Goal: Task Accomplishment & Management: Use online tool/utility

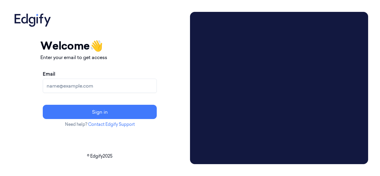
click at [107, 82] on input "Email" at bounding box center [100, 86] width 114 height 14
paste input "varsha.g@indivillage.co"
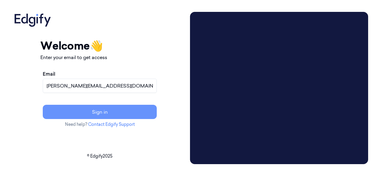
type input "varsha.g@indivillage.co"
click at [104, 112] on button "Sign in" at bounding box center [100, 112] width 114 height 14
